Goal: Information Seeking & Learning: Learn about a topic

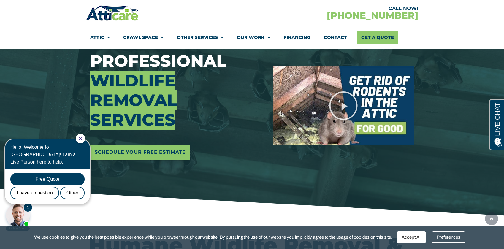
scroll to position [77, 0]
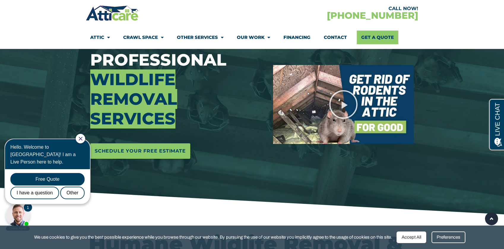
click at [85, 141] on div at bounding box center [80, 138] width 9 height 9
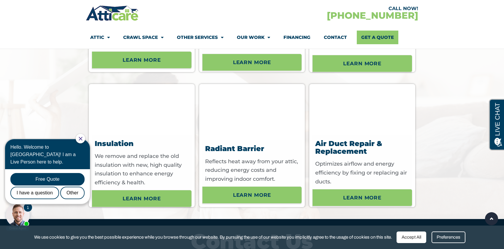
scroll to position [2197, 0]
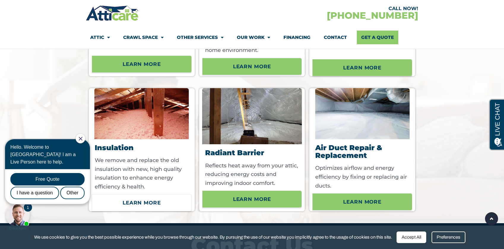
click at [135, 208] on span "Learn More" at bounding box center [142, 203] width 38 height 10
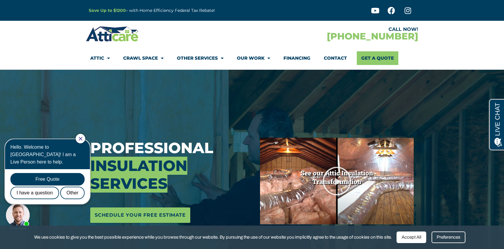
click at [82, 137] on icon "Close Chat" at bounding box center [81, 139] width 4 height 4
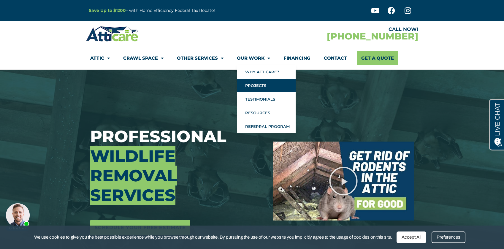
click at [254, 84] on link "Projects" at bounding box center [266, 86] width 59 height 14
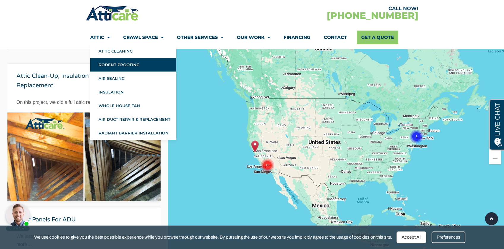
click at [106, 60] on link "Rodent Proofing" at bounding box center [133, 65] width 86 height 14
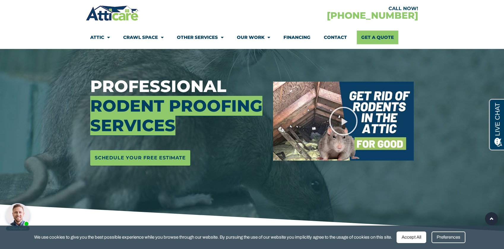
scroll to position [57, 0]
